Goal: Task Accomplishment & Management: Complete application form

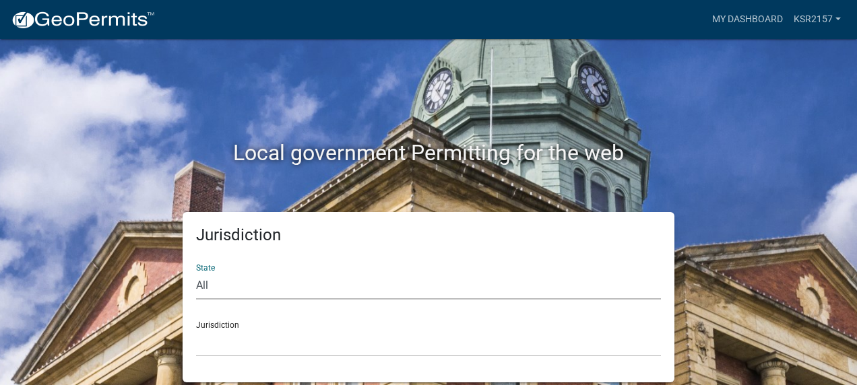
click at [358, 290] on select "All [US_STATE] [US_STATE] [US_STATE] [US_STATE] [US_STATE] [US_STATE] [US_STATE…" at bounding box center [428, 286] width 465 height 28
select select "[US_STATE]"
click at [196, 272] on select "All [US_STATE] [US_STATE] [US_STATE] [US_STATE] [US_STATE] [US_STATE] [US_STATE…" at bounding box center [428, 286] width 465 height 28
click at [278, 345] on select "City of [GEOGRAPHIC_DATA], [US_STATE] City of [GEOGRAPHIC_DATA], [US_STATE] Cit…" at bounding box center [428, 344] width 465 height 28
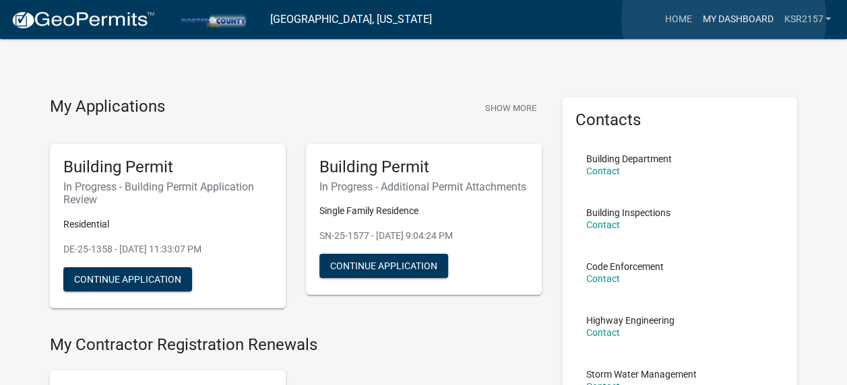
click at [724, 18] on link "My Dashboard" at bounding box center [738, 20] width 82 height 26
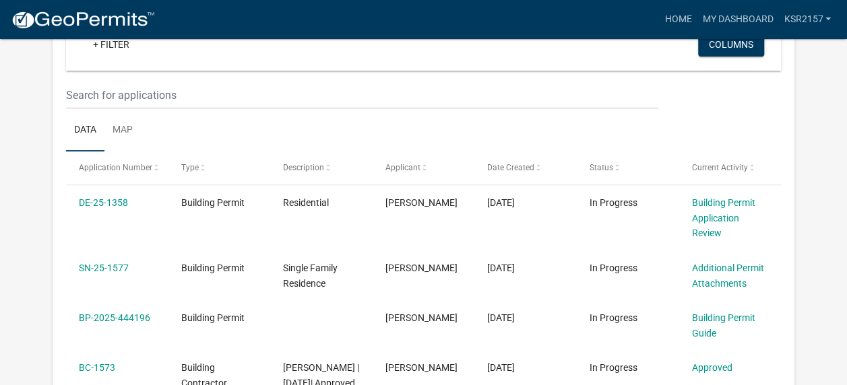
scroll to position [152, 0]
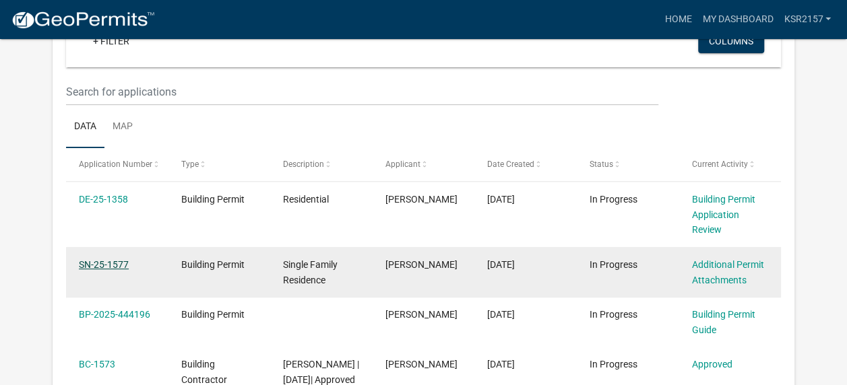
click at [92, 261] on link "SN-25-1577" at bounding box center [104, 264] width 50 height 11
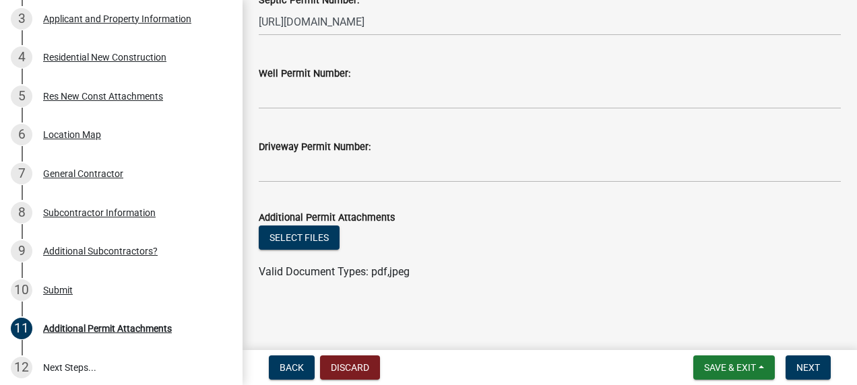
scroll to position [242, 0]
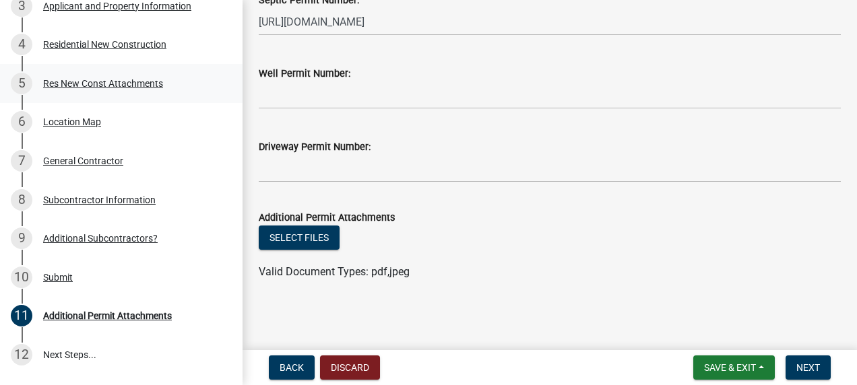
click at [117, 82] on div "Res New Const Attachments" at bounding box center [103, 83] width 120 height 9
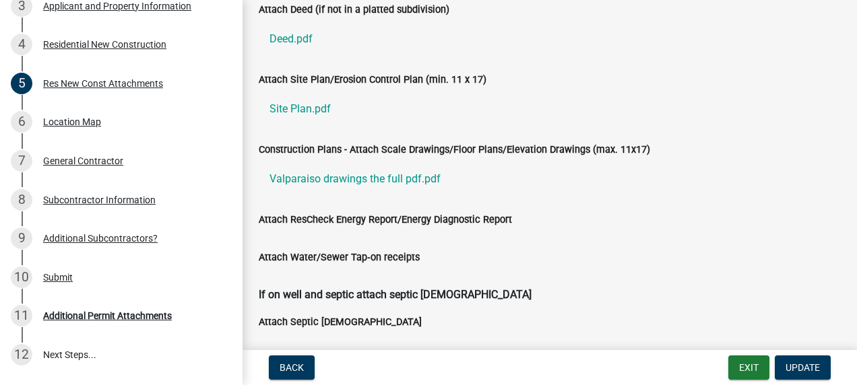
scroll to position [73, 0]
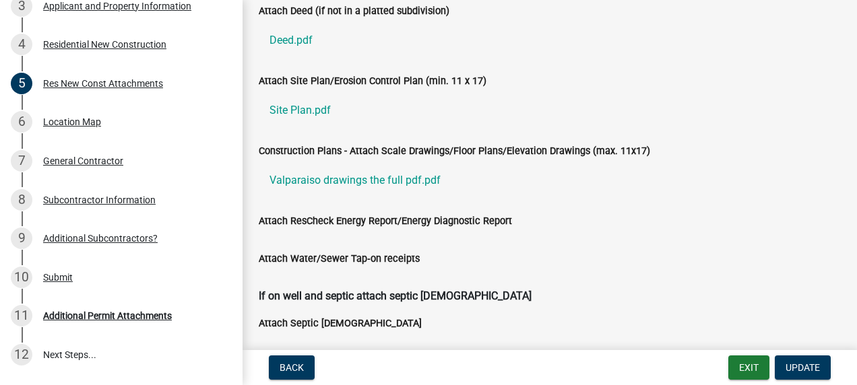
click at [306, 219] on label "Attach ResCheck Energy Report/Energy Diagnostic Report" at bounding box center [385, 221] width 253 height 9
click at [446, 217] on label "Attach ResCheck Energy Report/Energy Diagnostic Report" at bounding box center [385, 221] width 253 height 9
click at [807, 369] on span "Update" at bounding box center [803, 368] width 34 height 11
click at [802, 364] on span "Update" at bounding box center [803, 368] width 34 height 11
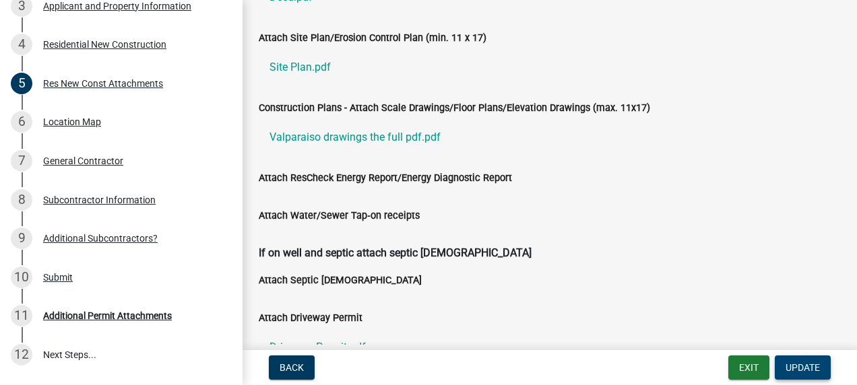
scroll to position [69, 0]
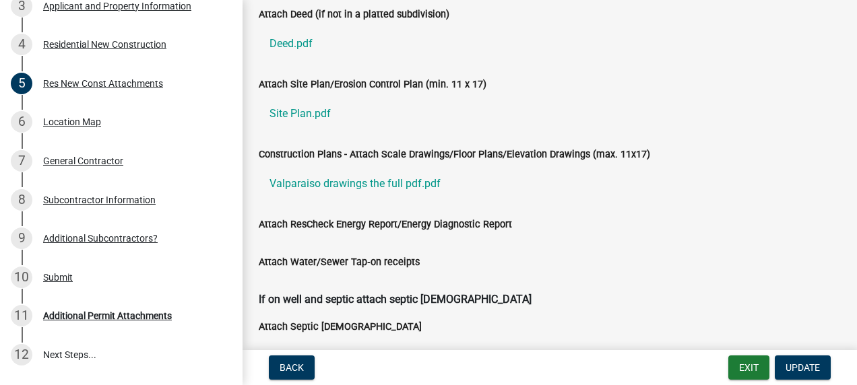
click at [329, 224] on label "Attach ResCheck Energy Report/Energy Diagnostic Report" at bounding box center [385, 224] width 253 height 9
drag, startPoint x: 329, startPoint y: 224, endPoint x: 417, endPoint y: 249, distance: 91.9
click at [417, 249] on div "Attach ResCheck Energy Report/Energy Diagnostic Report" at bounding box center [550, 235] width 602 height 38
click at [387, 260] on label "Attach Water/Sewer Tap‐on receipts" at bounding box center [339, 262] width 161 height 9
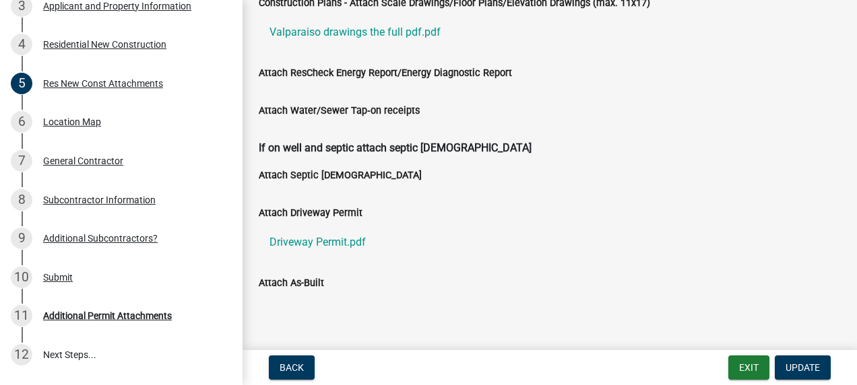
scroll to position [241, 0]
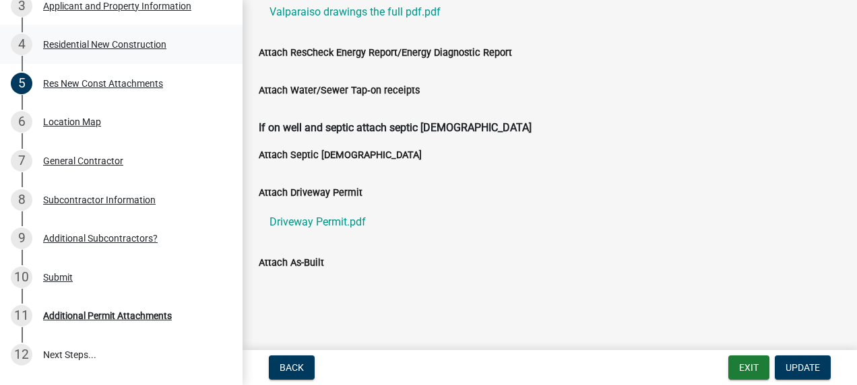
click at [97, 43] on div "Residential New Construction" at bounding box center [104, 44] width 123 height 9
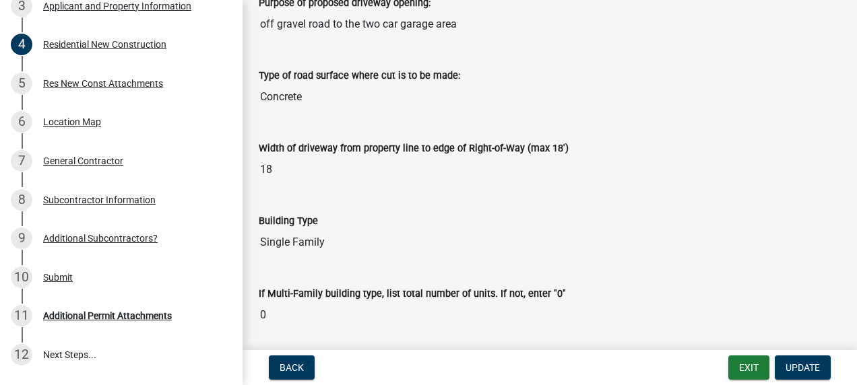
scroll to position [388, 0]
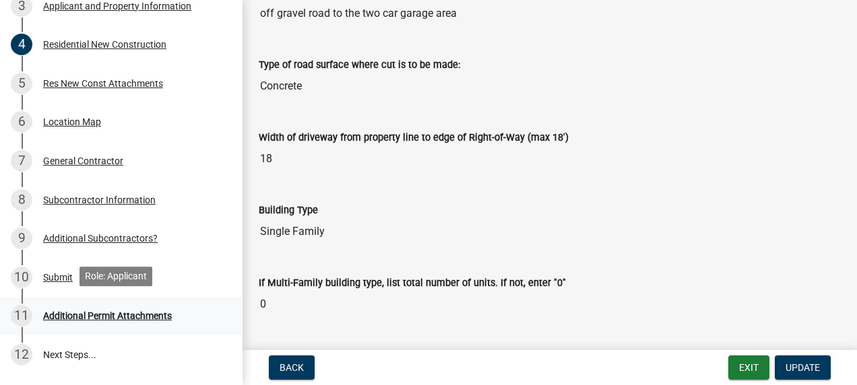
click at [85, 311] on div "Additional Permit Attachments" at bounding box center [107, 315] width 129 height 9
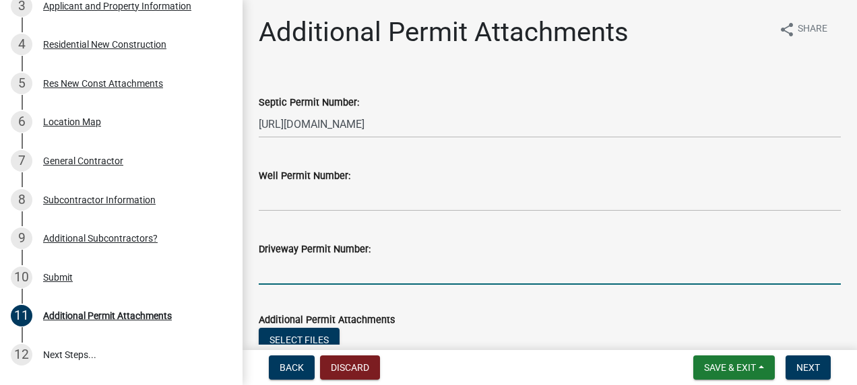
click at [358, 273] on input "Driveway Permit Number:" at bounding box center [550, 271] width 582 height 28
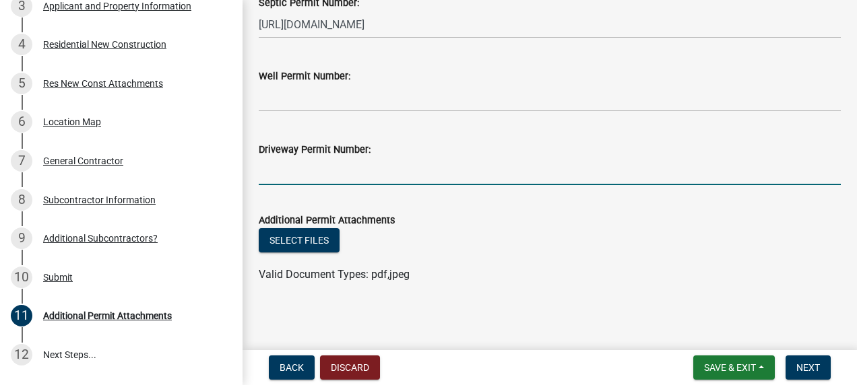
scroll to position [102, 0]
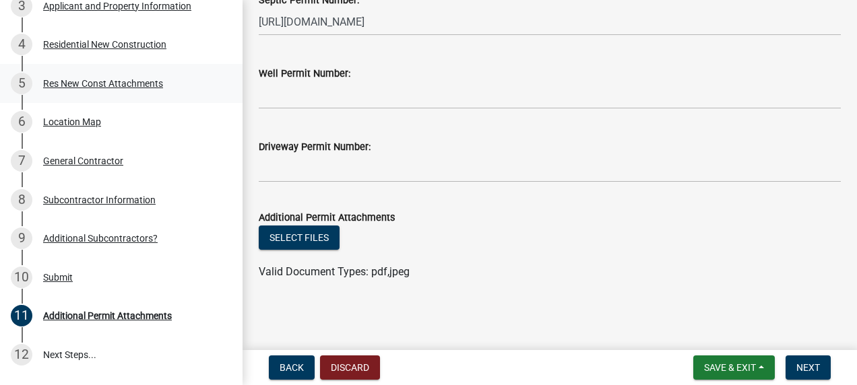
click at [121, 82] on div "Res New Const Attachments" at bounding box center [103, 83] width 120 height 9
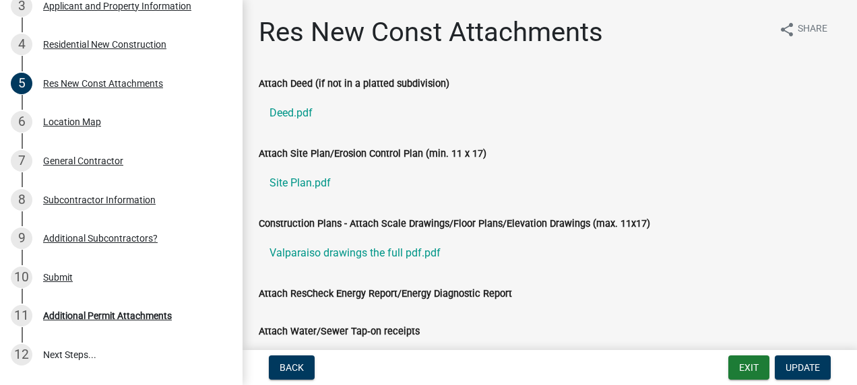
click at [301, 294] on label "Attach ResCheck Energy Report/Energy Diagnostic Report" at bounding box center [385, 294] width 253 height 9
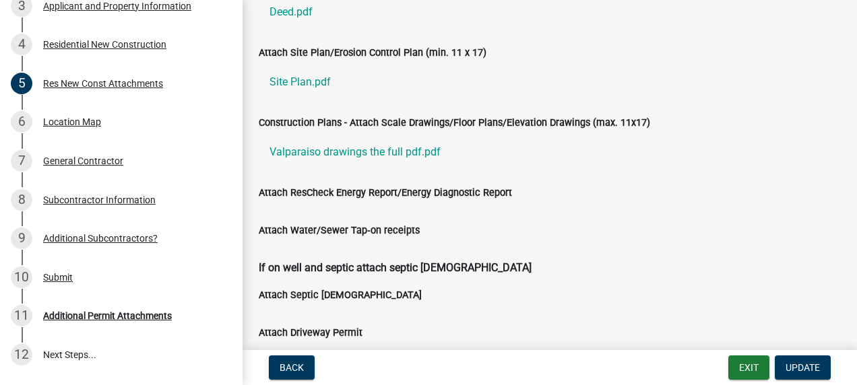
scroll to position [78, 0]
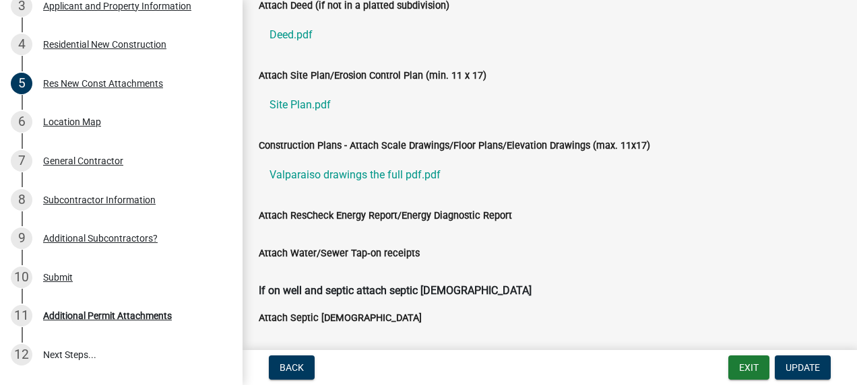
click at [398, 252] on label "Attach Water/Sewer Tap‐on receipts" at bounding box center [339, 253] width 161 height 9
click at [404, 214] on label "Attach ResCheck Energy Report/Energy Diagnostic Report" at bounding box center [385, 216] width 253 height 9
drag, startPoint x: 404, startPoint y: 214, endPoint x: 427, endPoint y: 236, distance: 31.9
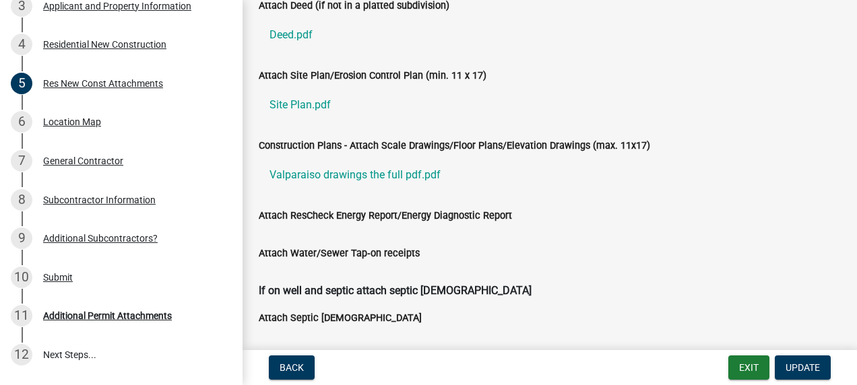
click at [427, 236] on div "Attach ResCheck Energy Report/Energy Diagnostic Report" at bounding box center [550, 227] width 602 height 38
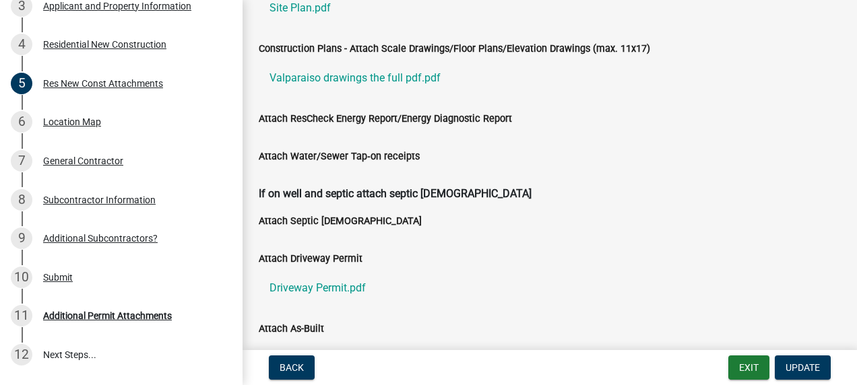
scroll to position [241, 0]
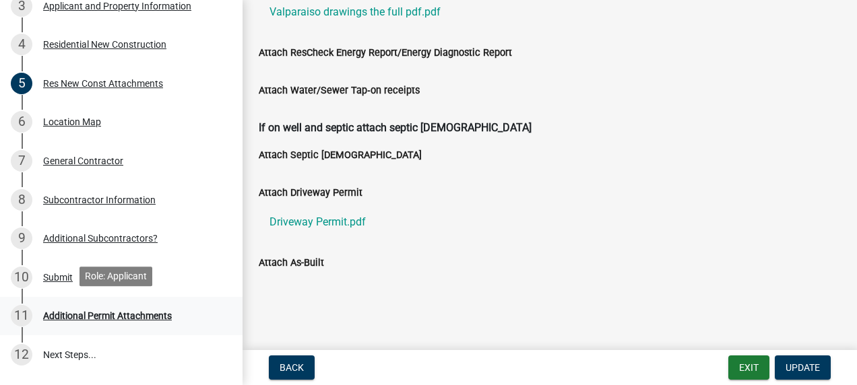
click at [52, 313] on div "Additional Permit Attachments" at bounding box center [107, 315] width 129 height 9
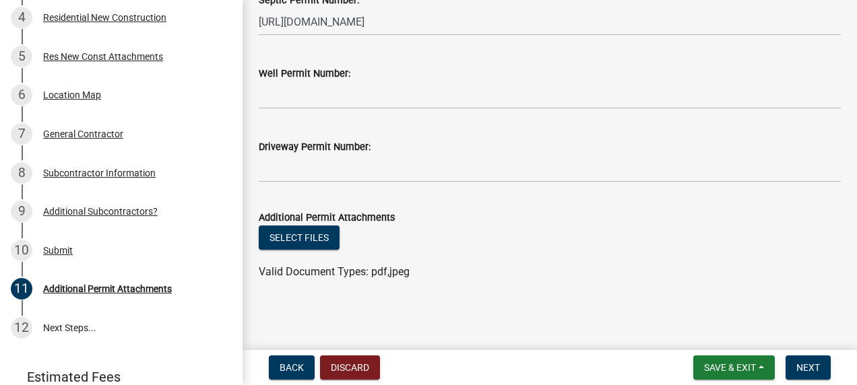
scroll to position [323, 0]
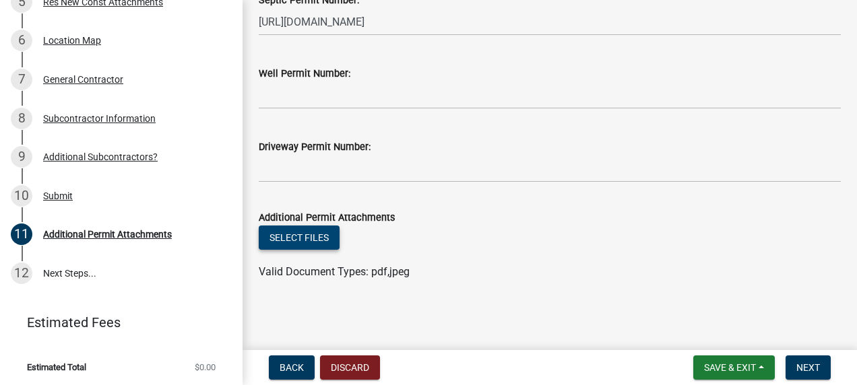
click at [294, 232] on button "Select files" at bounding box center [299, 238] width 81 height 24
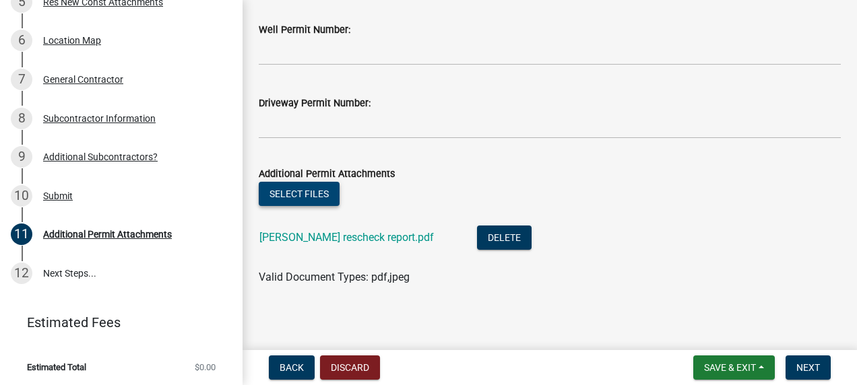
scroll to position [152, 0]
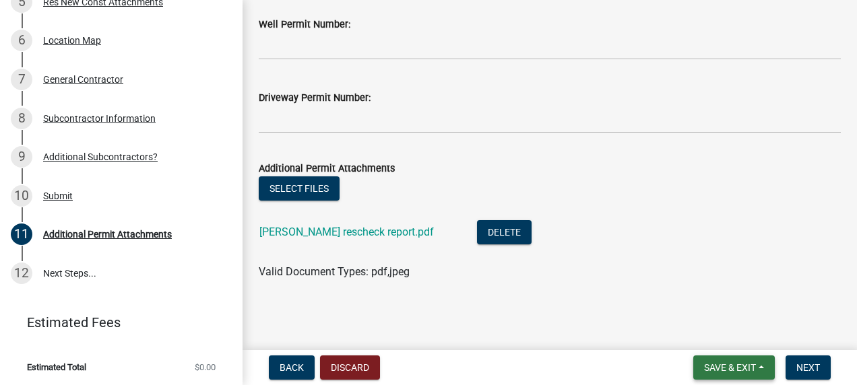
click at [728, 361] on button "Save & Exit" at bounding box center [734, 368] width 82 height 24
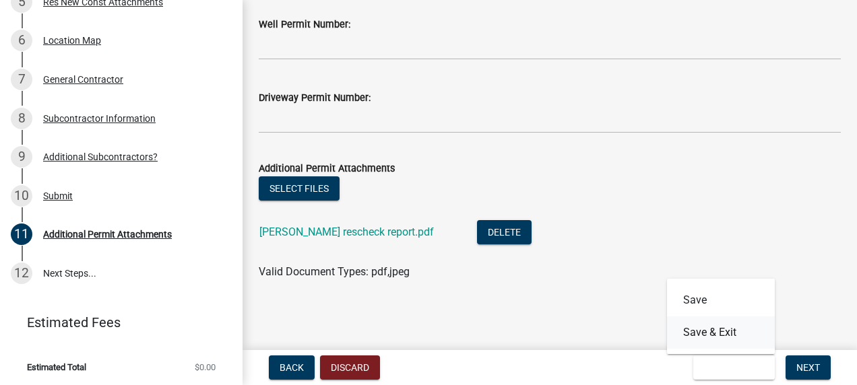
click at [710, 331] on button "Save & Exit" at bounding box center [721, 333] width 108 height 32
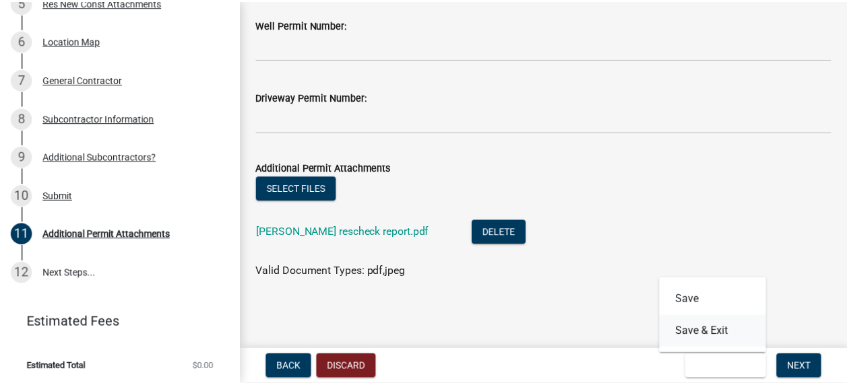
scroll to position [0, 0]
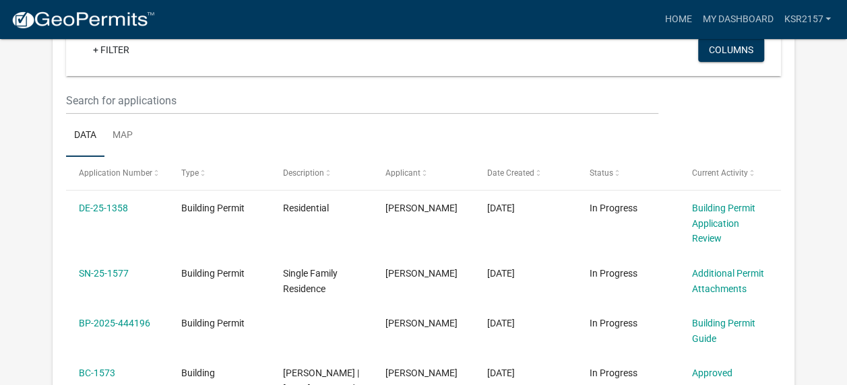
scroll to position [260, 0]
